Goal: Information Seeking & Learning: Learn about a topic

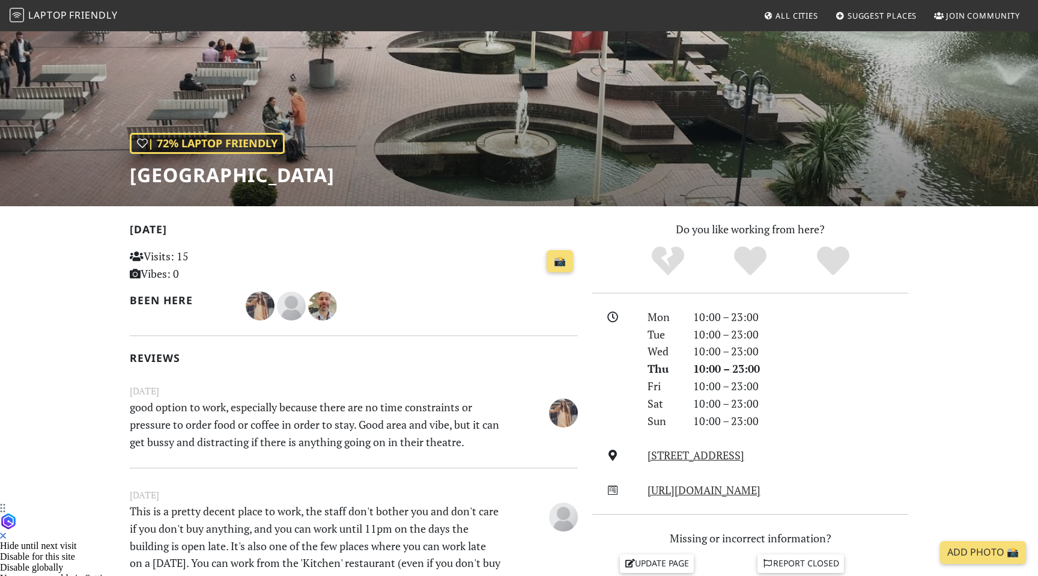
scroll to position [72, 0]
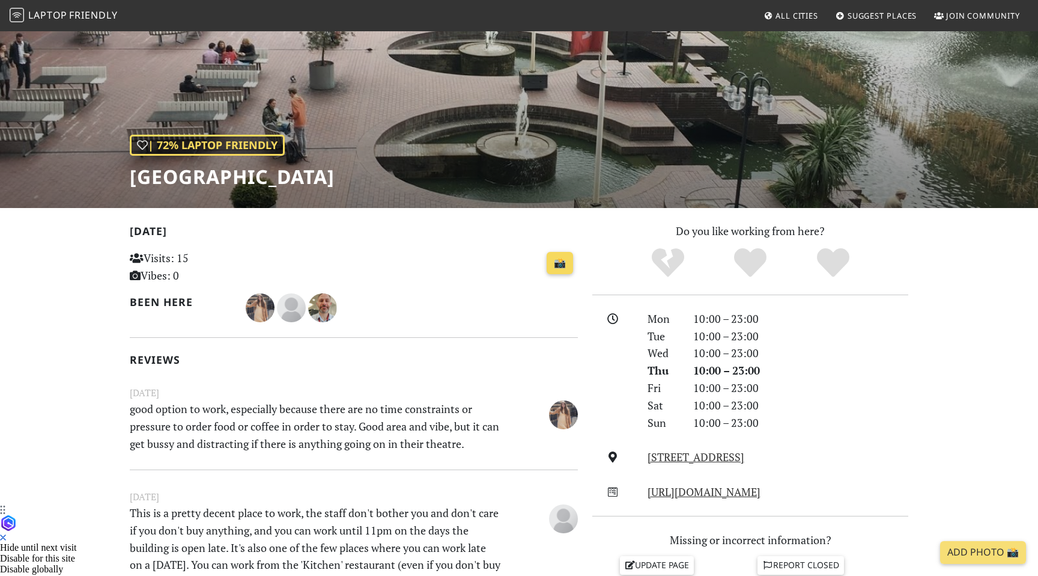
click at [561, 266] on link "📸" at bounding box center [560, 263] width 26 height 23
click at [95, 20] on span "Friendly" at bounding box center [93, 14] width 48 height 13
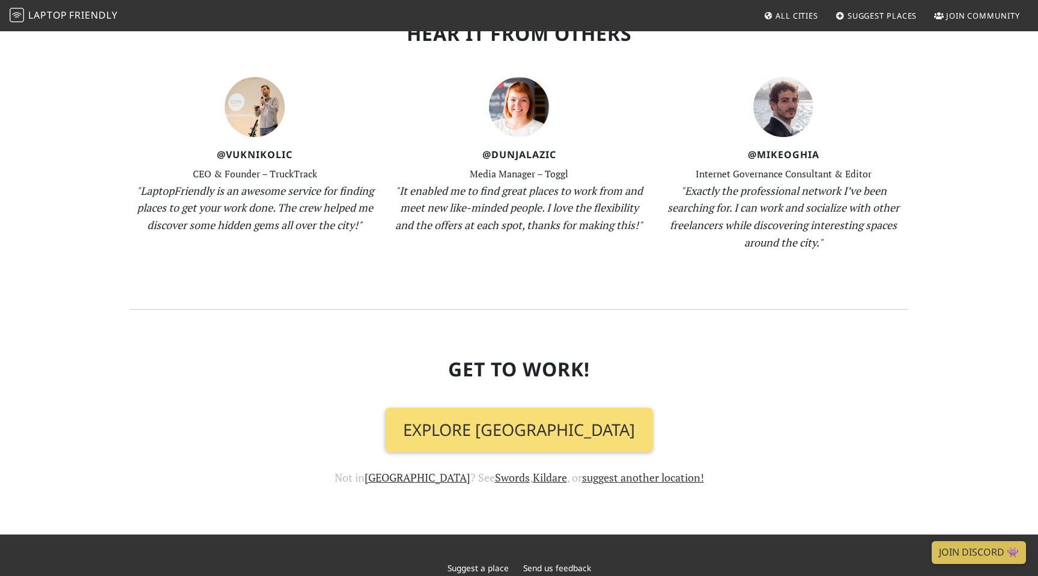
scroll to position [1214, 0]
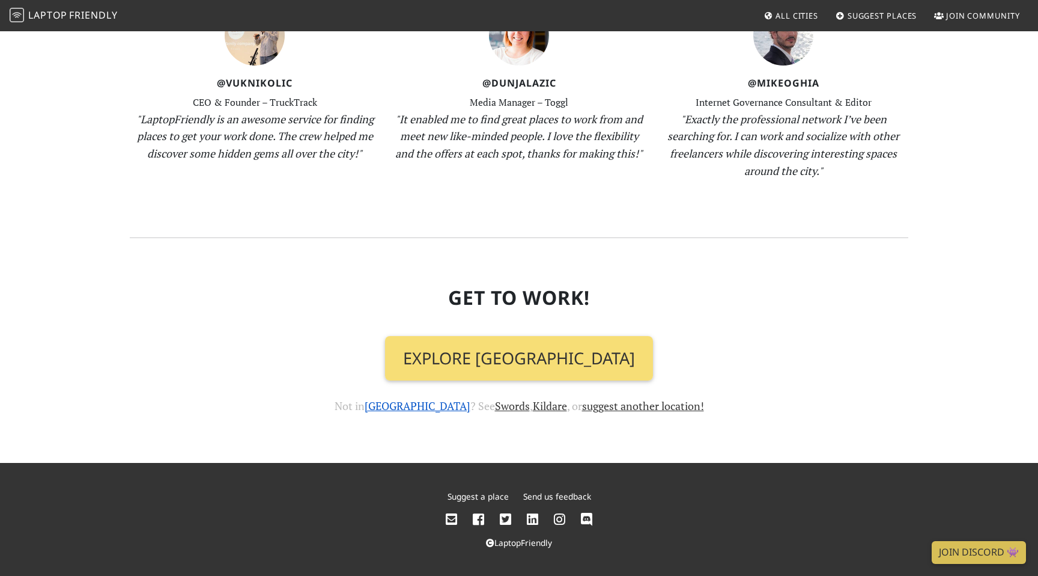
click at [416, 407] on link "Dublin" at bounding box center [418, 405] width 106 height 14
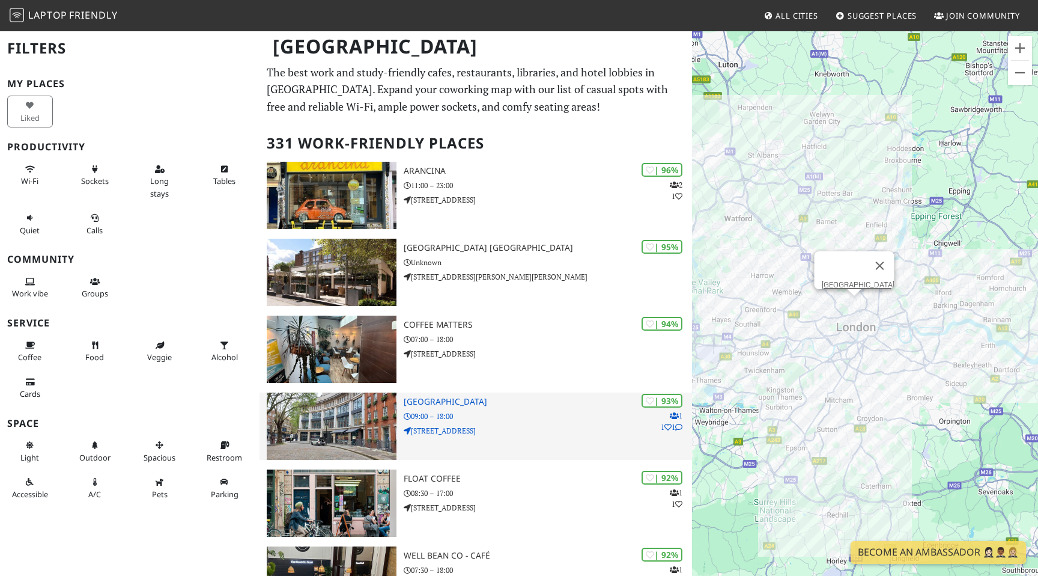
click at [514, 408] on div "| 93% 1 1 1 Building Centre 09:00 – 18:00 26 Store Street" at bounding box center [548, 425] width 288 height 67
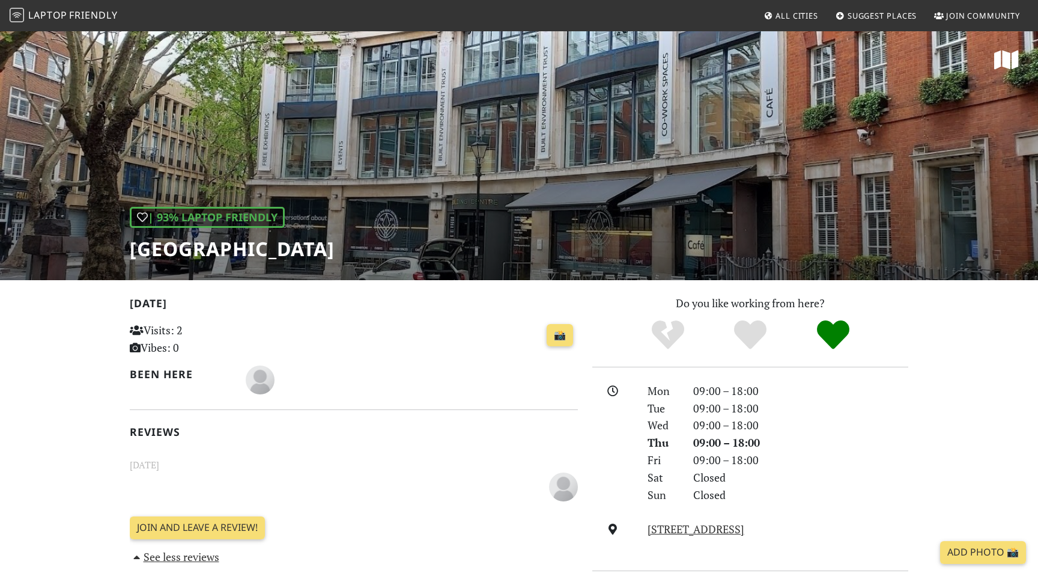
click at [532, 206] on div "| 93% Laptop Friendly Building Centre" at bounding box center [519, 155] width 1038 height 250
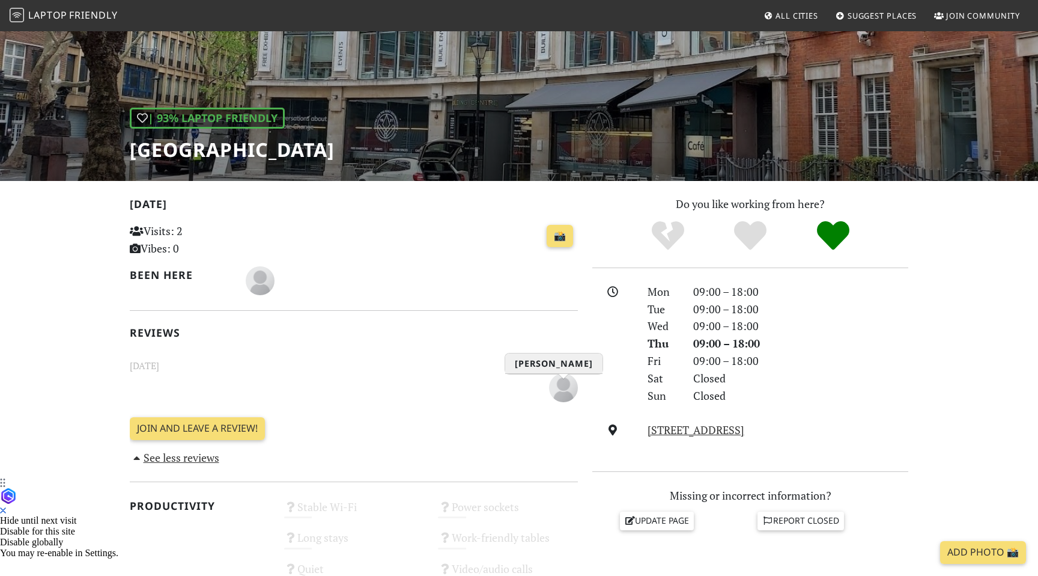
scroll to position [64, 0]
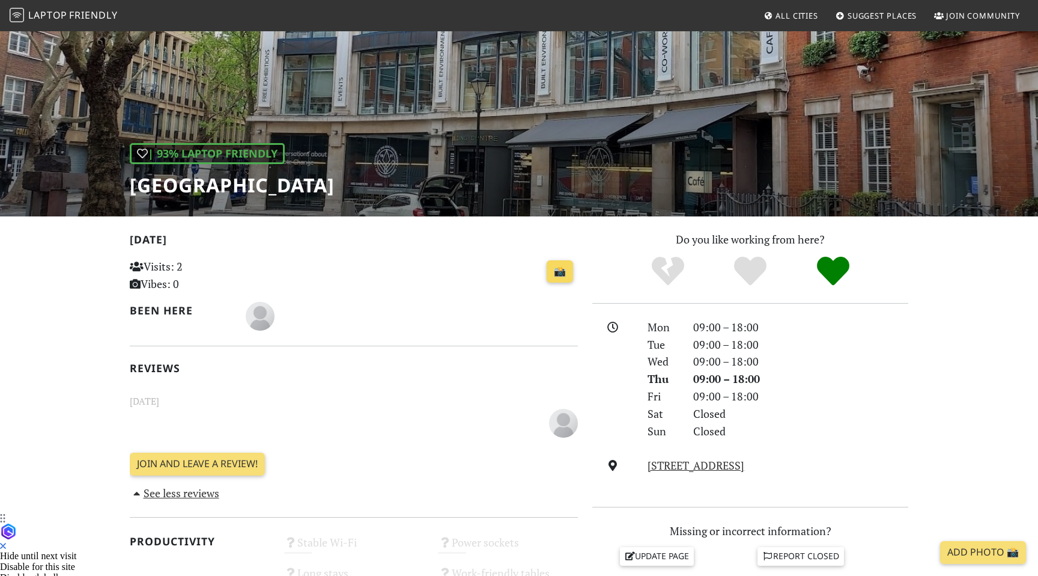
click at [565, 276] on link "📸" at bounding box center [560, 271] width 26 height 23
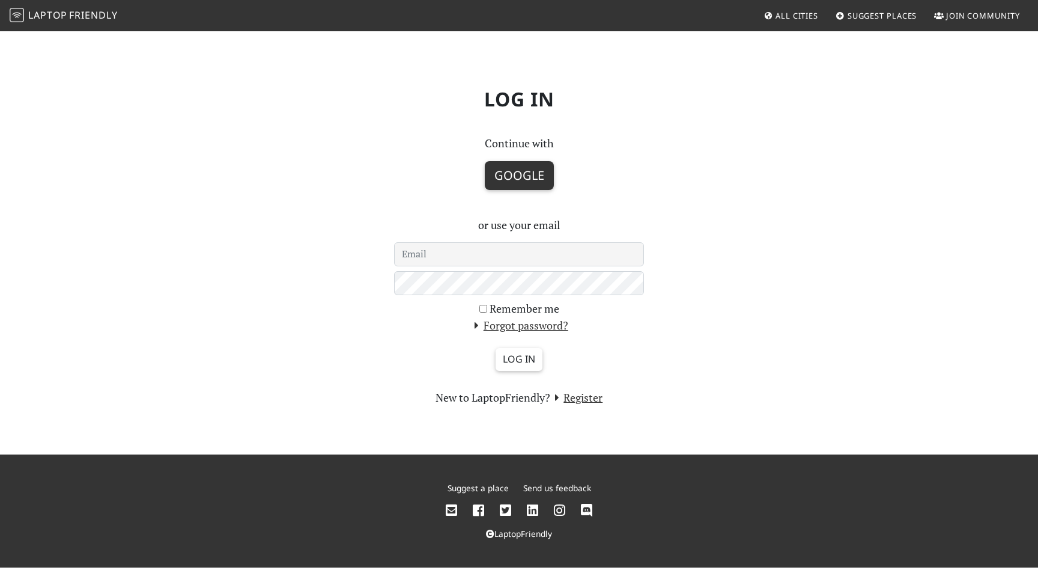
click at [508, 161] on button "Google" at bounding box center [519, 175] width 69 height 29
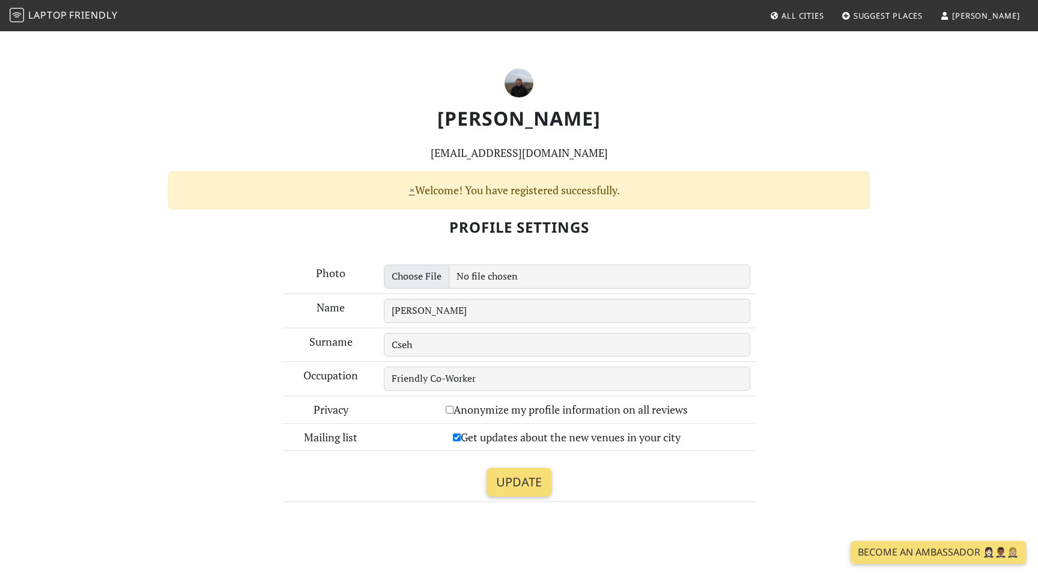
click at [502, 461] on td "Update" at bounding box center [519, 476] width 473 height 51
click at [504, 469] on input "Update" at bounding box center [519, 481] width 65 height 29
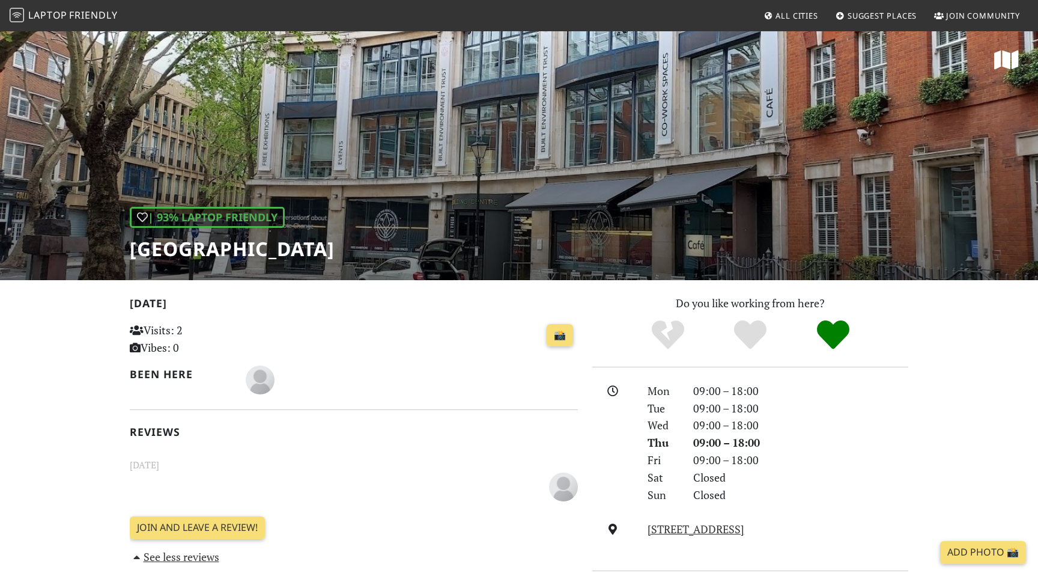
scroll to position [64, 0]
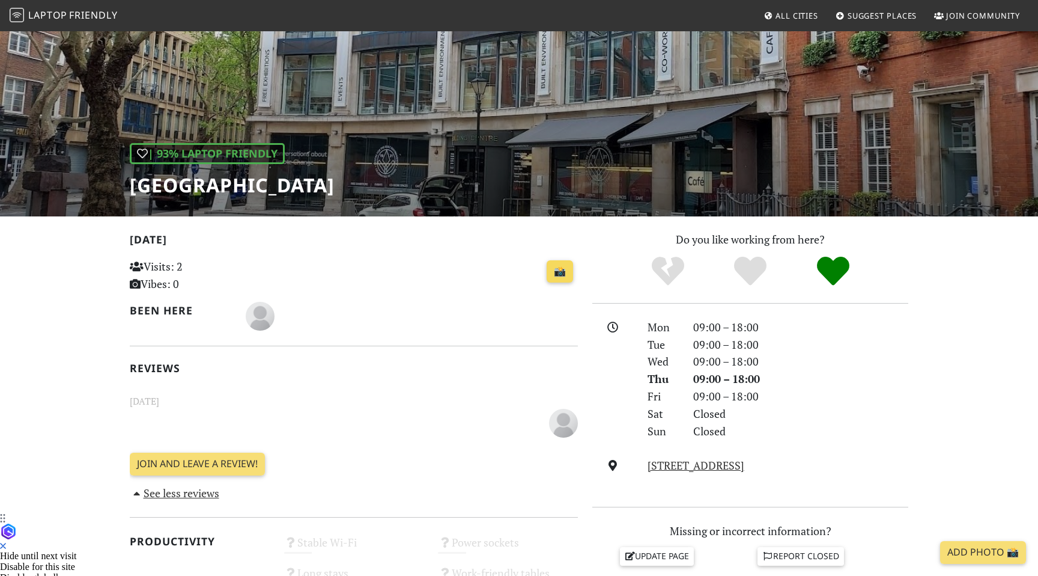
click at [565, 276] on link "📸" at bounding box center [560, 271] width 26 height 23
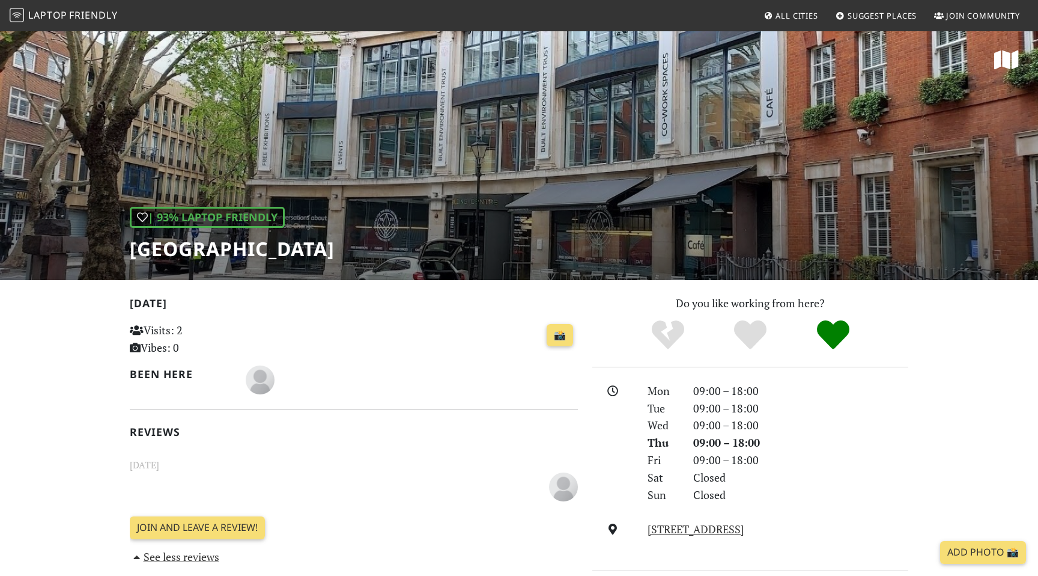
click at [563, 172] on div "| 93% Laptop Friendly Building Centre" at bounding box center [519, 155] width 1038 height 250
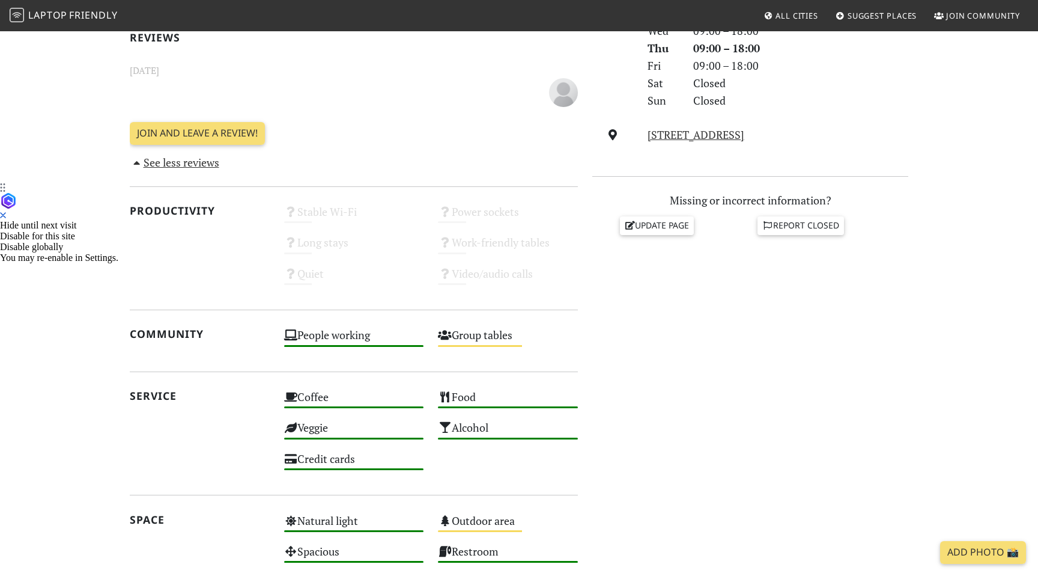
scroll to position [628, 0]
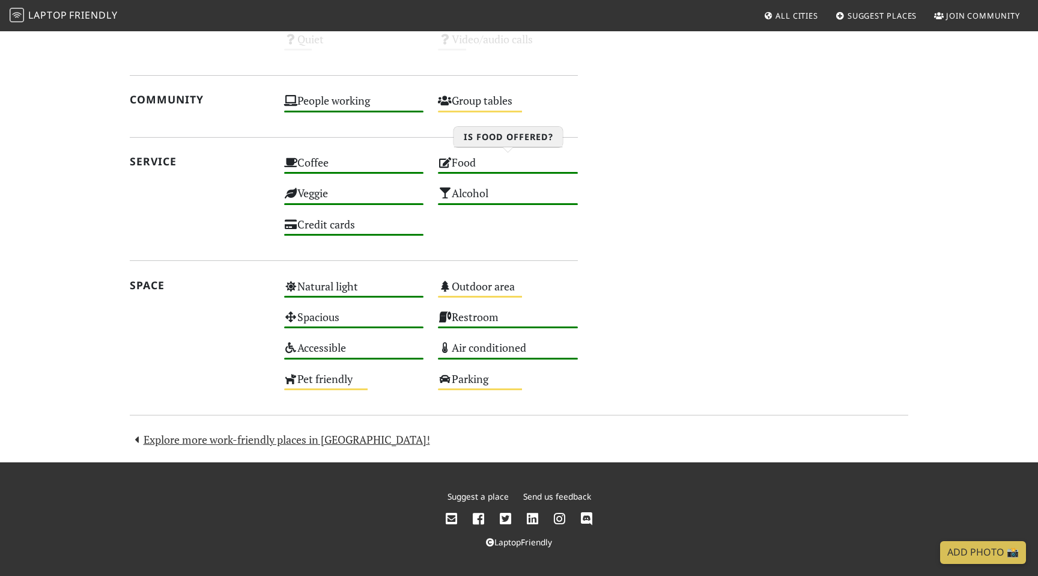
click at [563, 175] on div "Food High" at bounding box center [508, 168] width 154 height 31
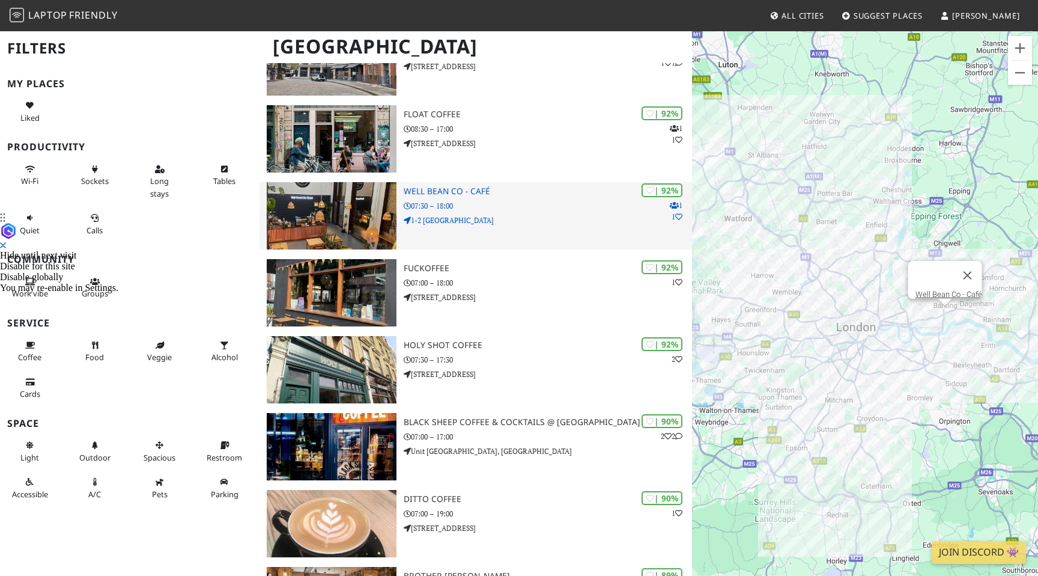
scroll to position [368, 0]
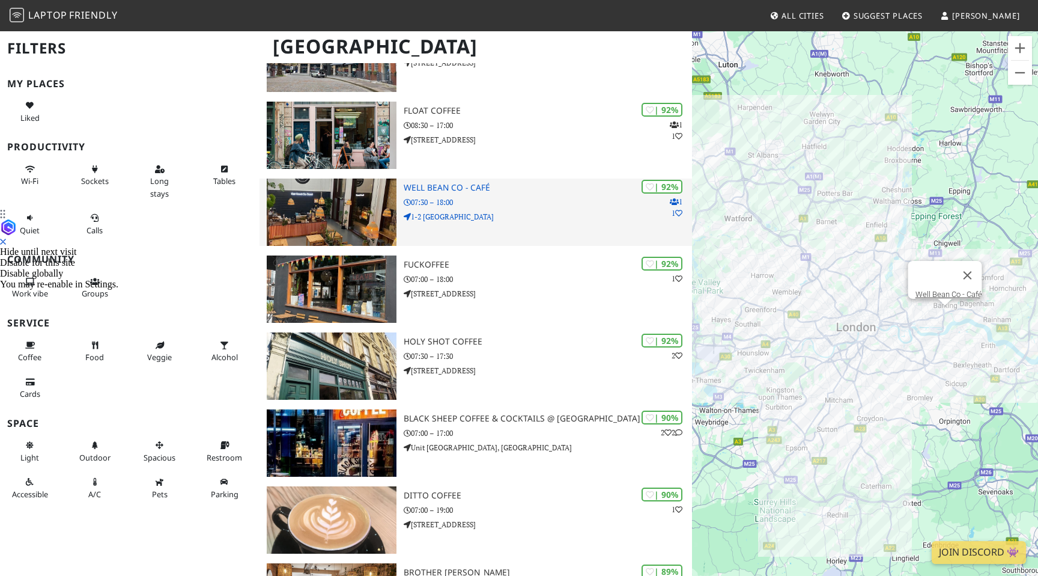
click at [537, 198] on p "07:30 – 18:00" at bounding box center [548, 201] width 288 height 11
